Goal: Transaction & Acquisition: Purchase product/service

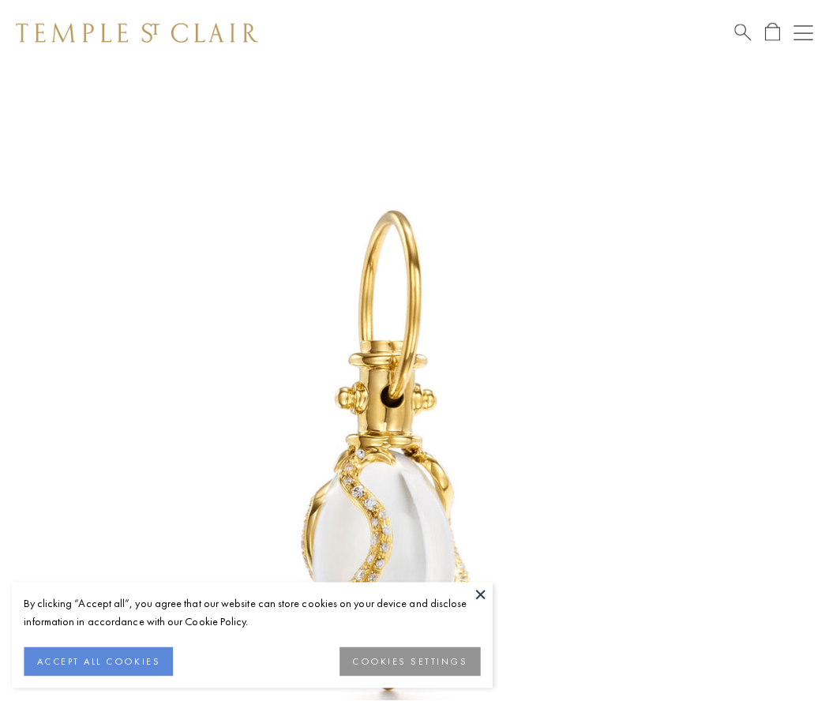
scroll to position [21, 0]
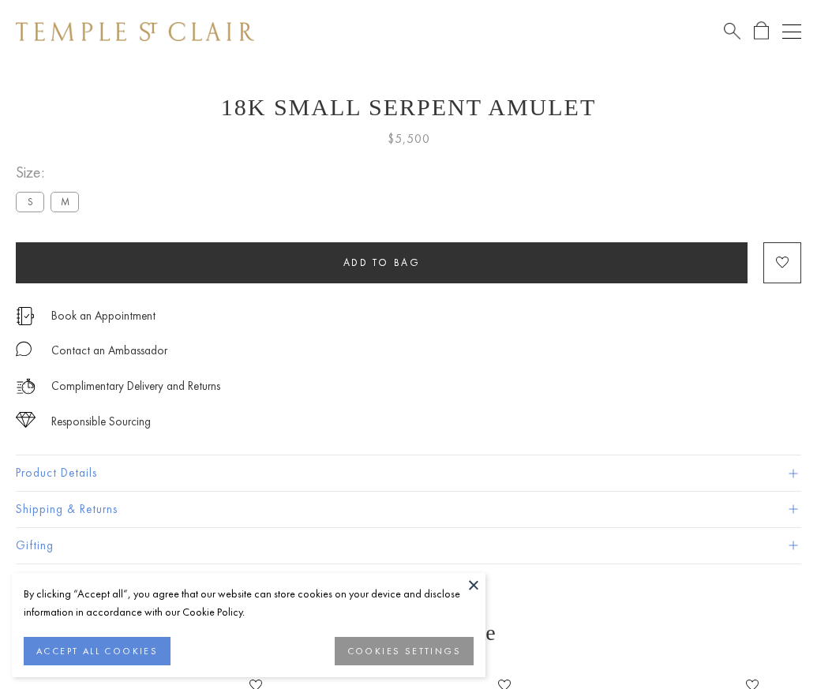
click at [381, 262] on span "Add to bag" at bounding box center [382, 262] width 77 height 13
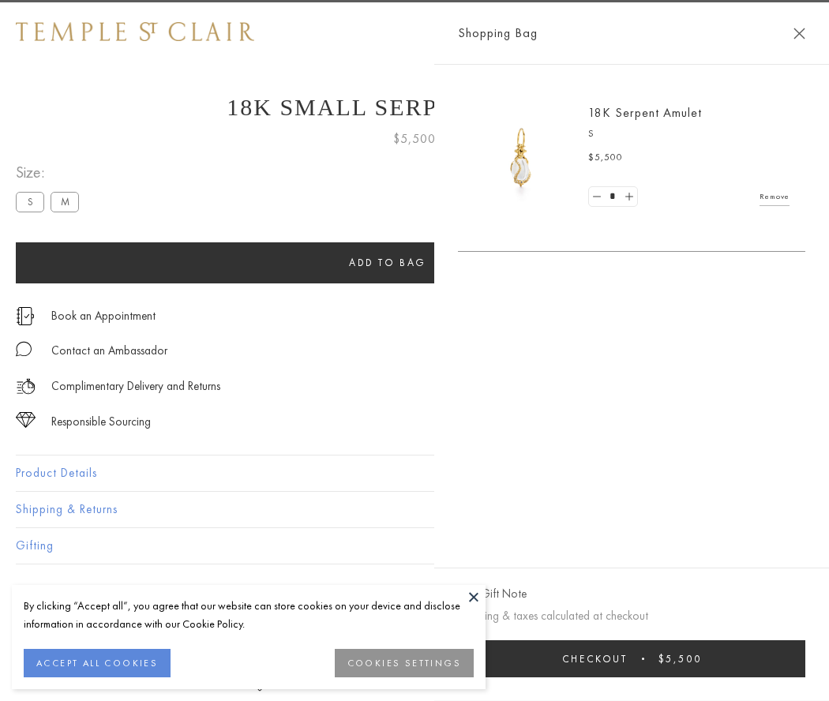
click at [806, 659] on button "Checkout $5,500" at bounding box center [631, 658] width 347 height 37
